Goal: Check status: Check status

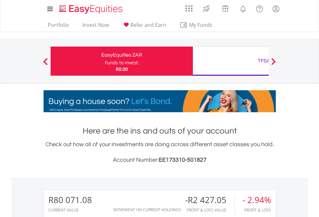
scroll to position [62, 101]
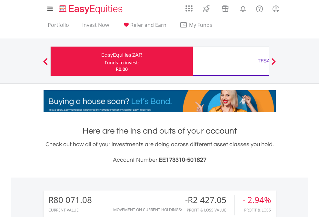
click at [105, 61] on div "Funds to invest:" at bounding box center [122, 62] width 34 height 6
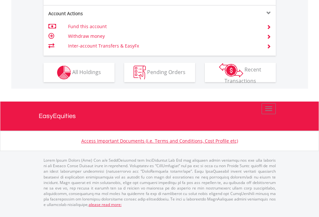
scroll to position [632, 0]
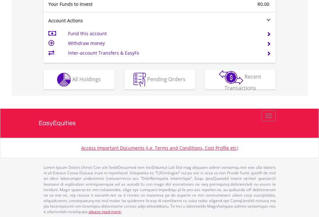
scroll to position [645, 0]
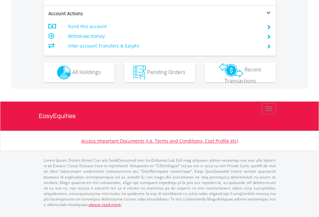
scroll to position [606, 0]
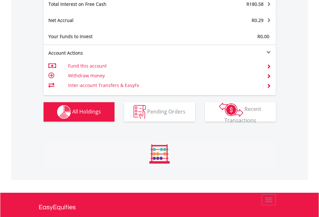
scroll to position [62, 101]
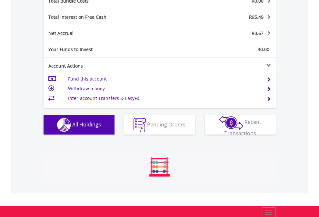
scroll to position [62, 101]
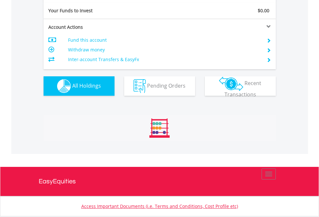
scroll to position [718, 0]
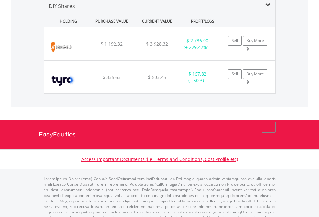
scroll to position [624, 0]
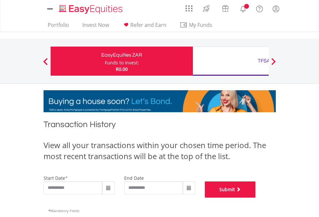
click at [256, 197] on button "Submit" at bounding box center [230, 189] width 51 height 16
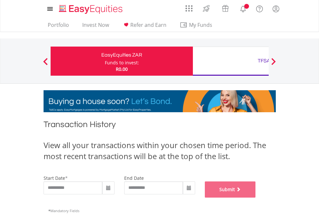
scroll to position [262, 0]
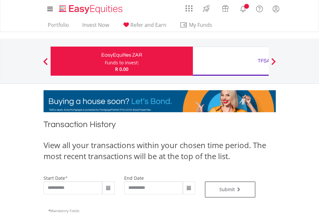
click at [231, 61] on div "TFSA" at bounding box center [264, 60] width 135 height 9
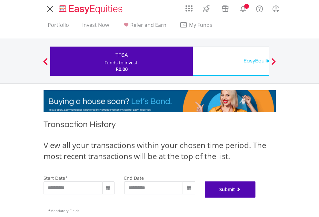
click at [256, 197] on button "Submit" at bounding box center [230, 189] width 51 height 16
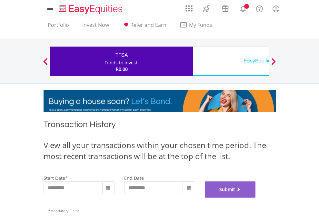
scroll to position [262, 0]
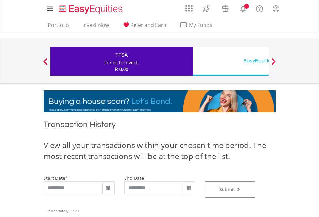
click at [231, 61] on div "EasyEquities USD" at bounding box center [264, 60] width 135 height 9
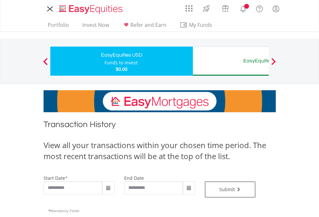
type input "**********"
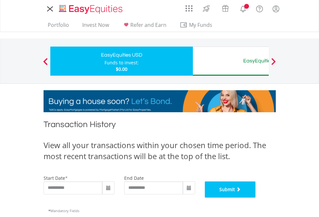
click at [256, 197] on button "Submit" at bounding box center [230, 189] width 51 height 16
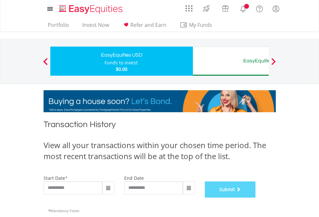
scroll to position [262, 0]
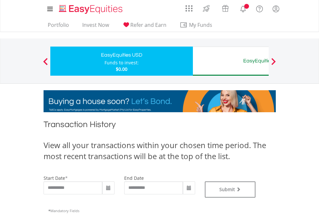
click at [231, 61] on div "EasyEquities AUD" at bounding box center [264, 60] width 135 height 9
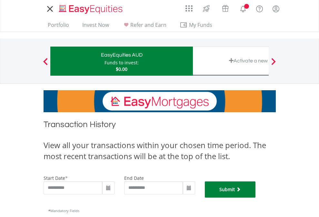
click at [256, 197] on button "Submit" at bounding box center [230, 189] width 51 height 16
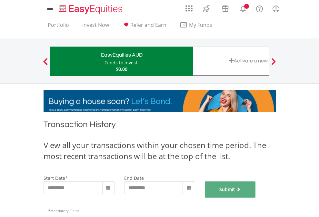
scroll to position [262, 0]
